Goal: Download file/media

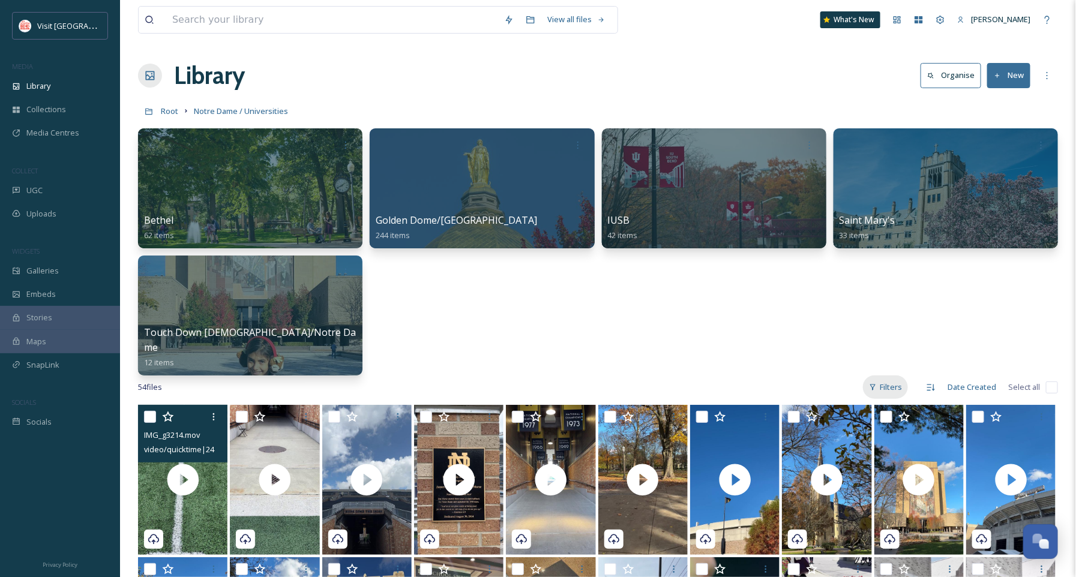
click at [886, 384] on div "Filters" at bounding box center [885, 387] width 45 height 23
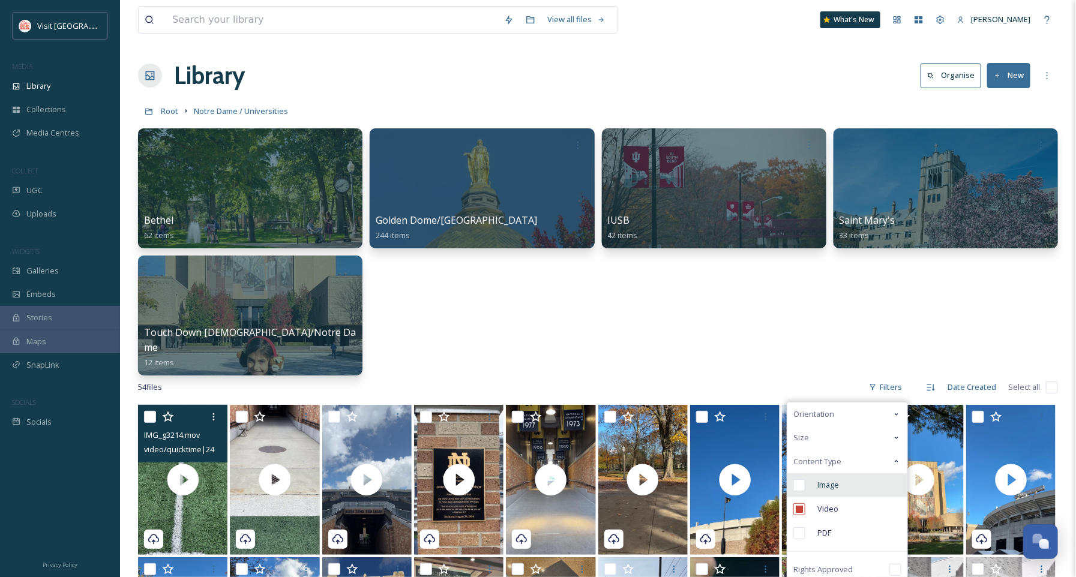
click at [829, 493] on div "Image" at bounding box center [848, 486] width 120 height 24
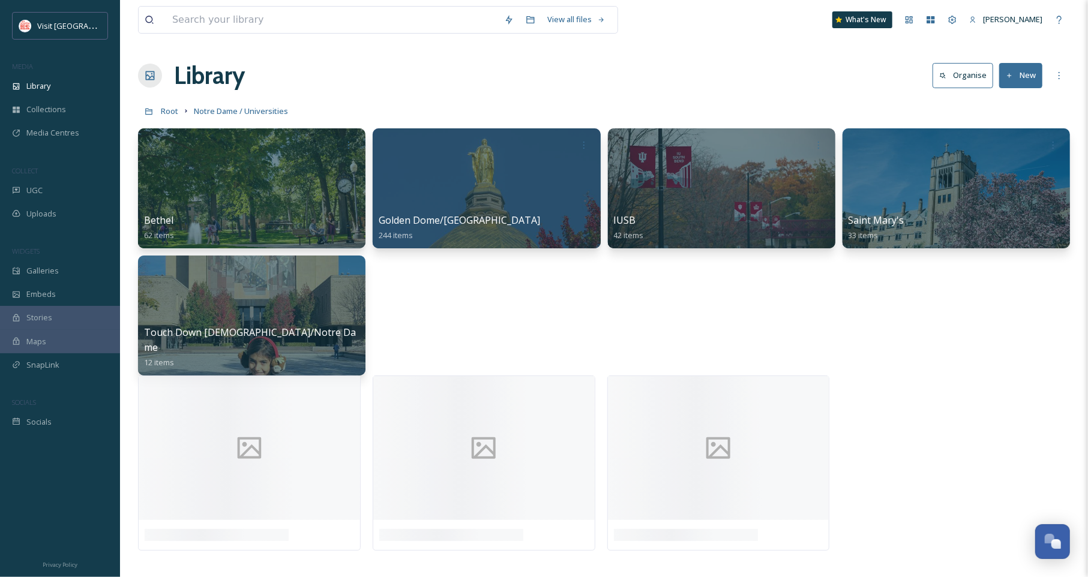
click at [918, 318] on div "Bethel 62 items Golden Dome/Notre Dame 244 items IUSB 42 items Saint Mary's 33 …" at bounding box center [604, 251] width 932 height 247
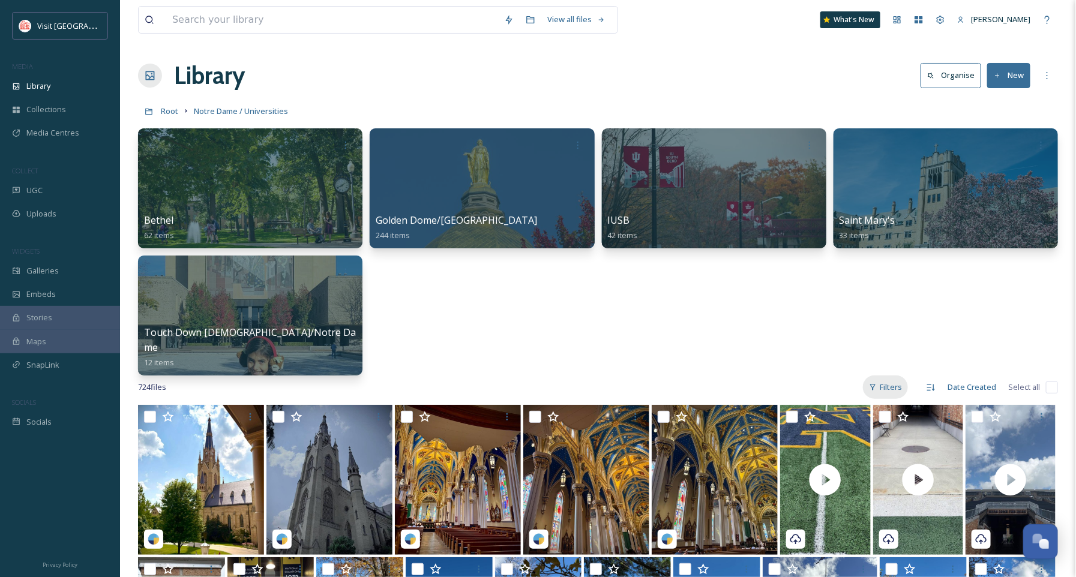
click at [893, 389] on div "Filters" at bounding box center [885, 387] width 45 height 23
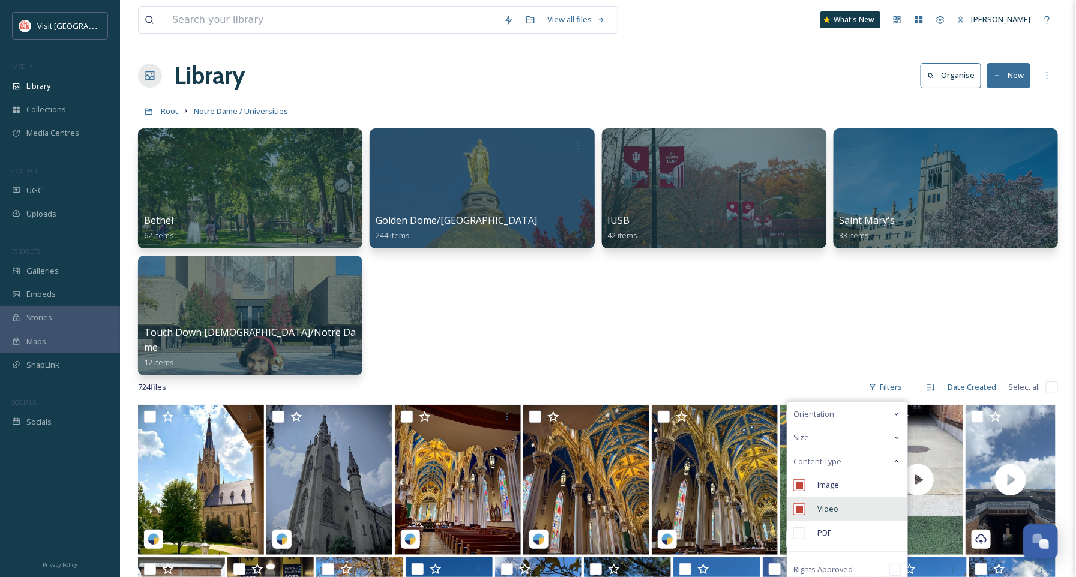
click at [817, 513] on div "Video" at bounding box center [848, 510] width 120 height 24
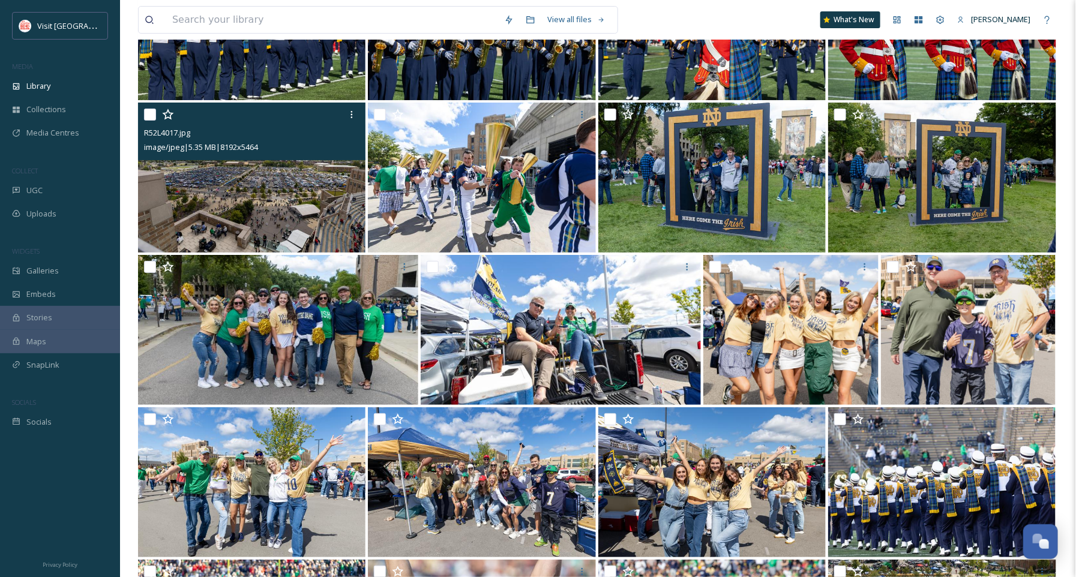
scroll to position [4114, 0]
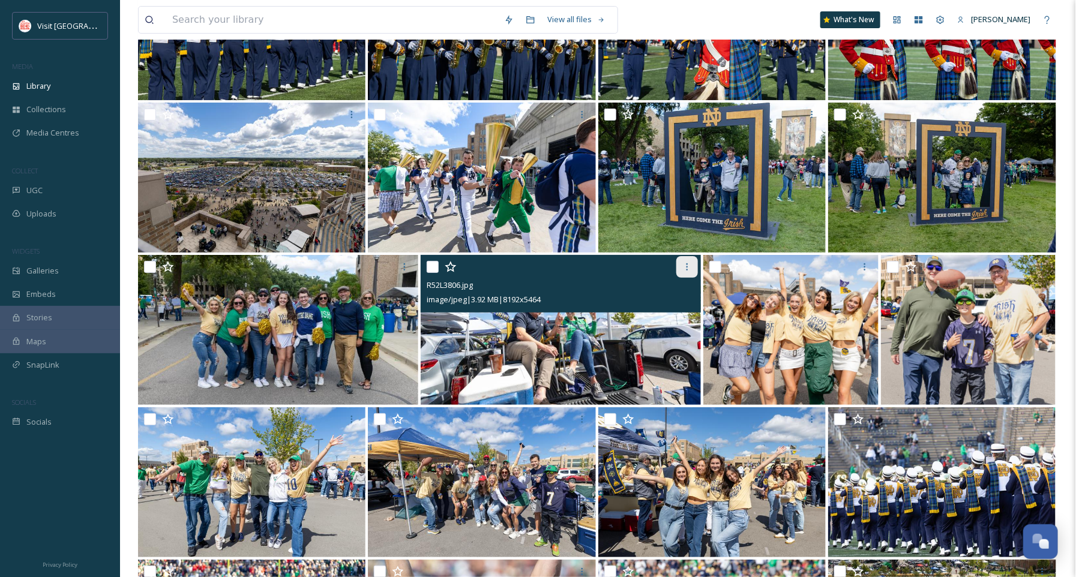
click at [682, 265] on icon at bounding box center [687, 267] width 10 height 10
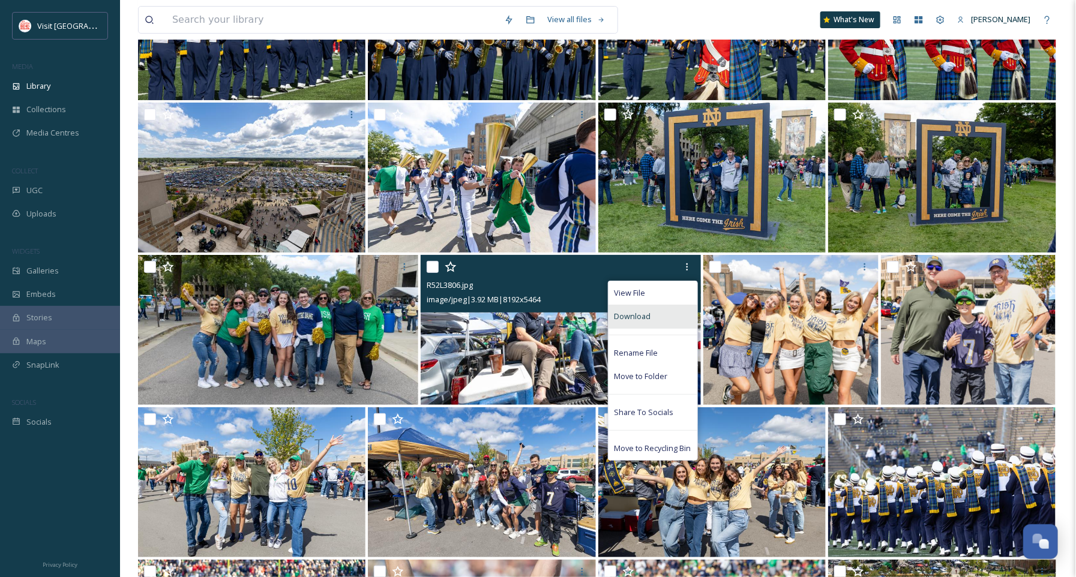
click at [645, 312] on span "Download" at bounding box center [633, 316] width 37 height 11
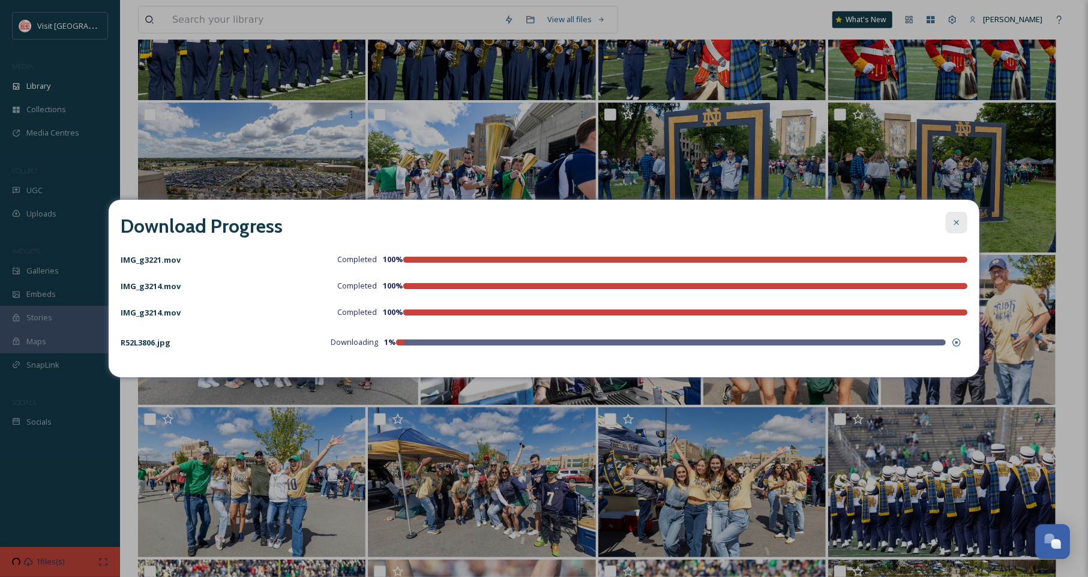
click at [957, 224] on icon at bounding box center [957, 223] width 10 height 10
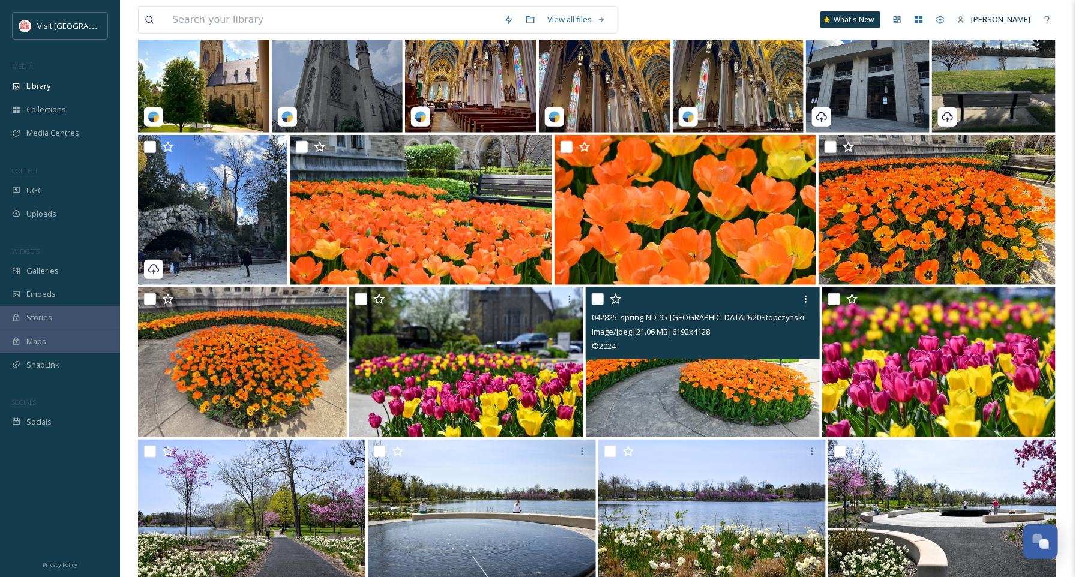
scroll to position [299, 0]
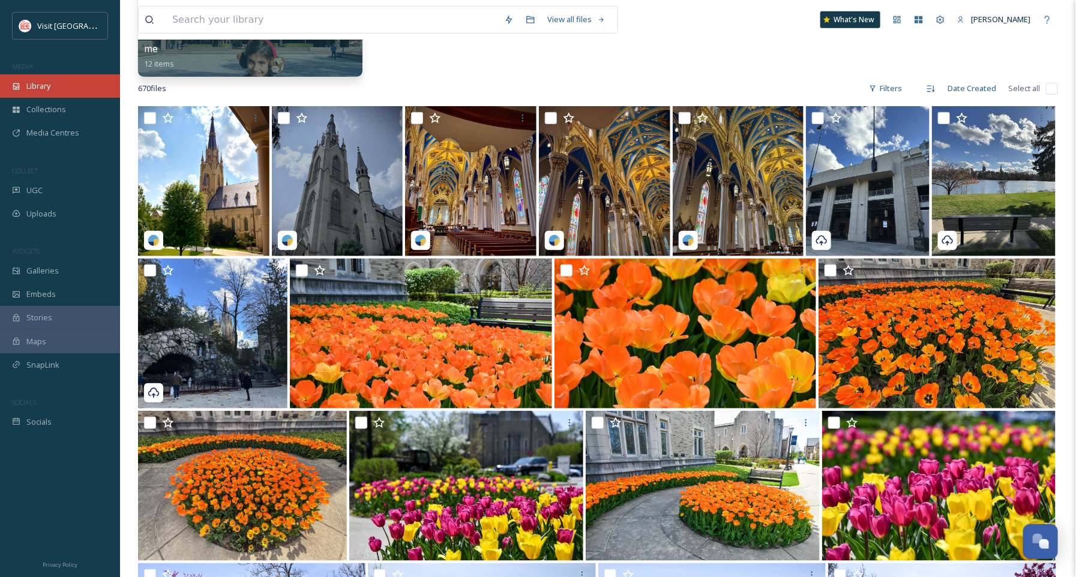
click at [65, 82] on div "Library" at bounding box center [60, 85] width 120 height 23
